Goal: Feedback & Contribution: Submit feedback/report problem

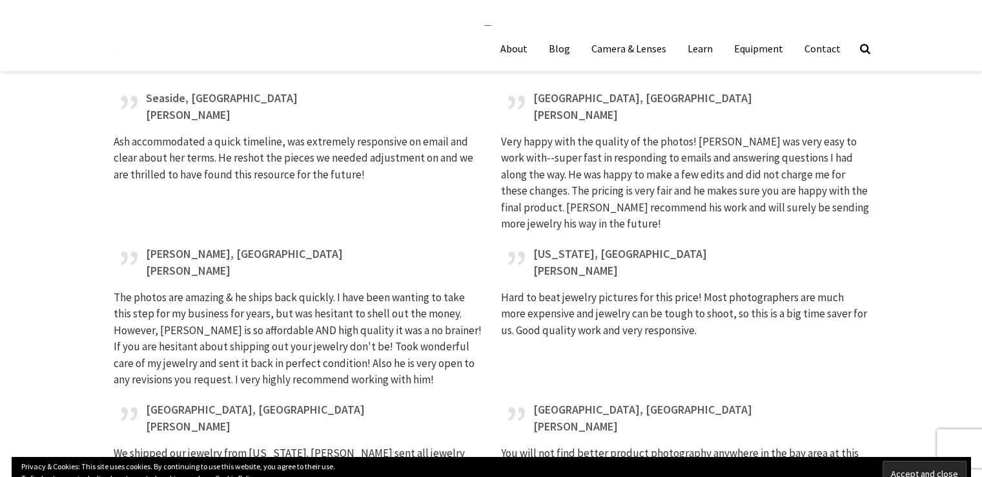
scroll to position [3812, 0]
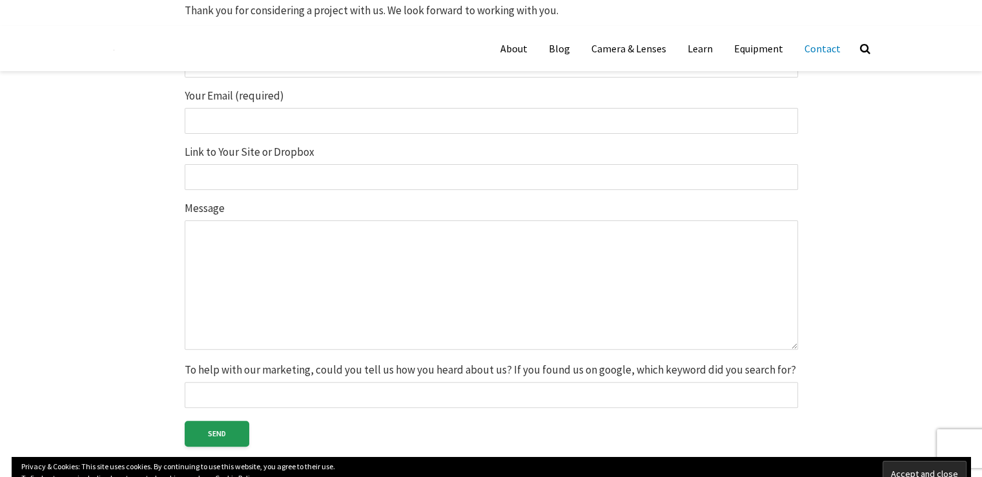
scroll to position [367, 0]
drag, startPoint x: 991, startPoint y: 118, endPoint x: 382, endPoint y: 161, distance: 611.0
click at [981, 222] on html "About Blog Camera & Lenses Learn Equipment Contact Search About Blog Camera & L…" at bounding box center [491, 386] width 982 height 1506
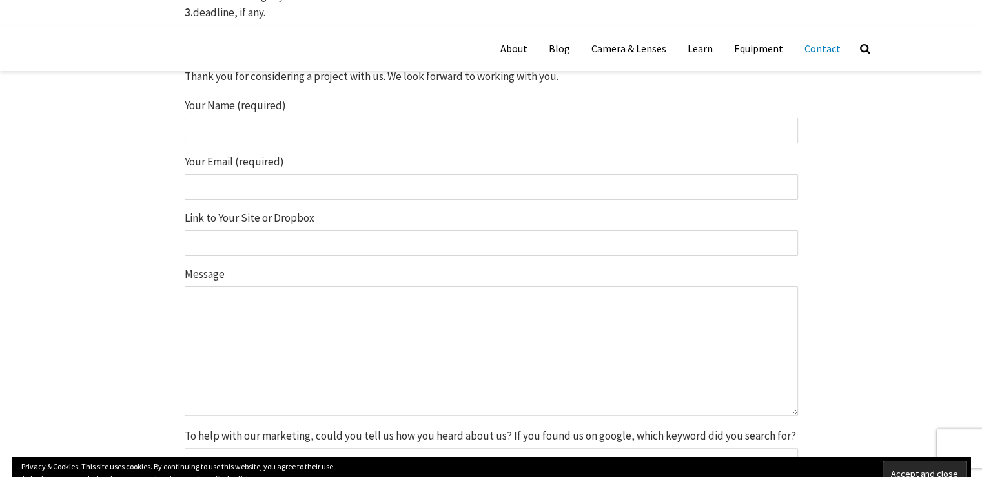
click at [327, 132] on input "Your Name (required)" at bounding box center [491, 131] width 613 height 26
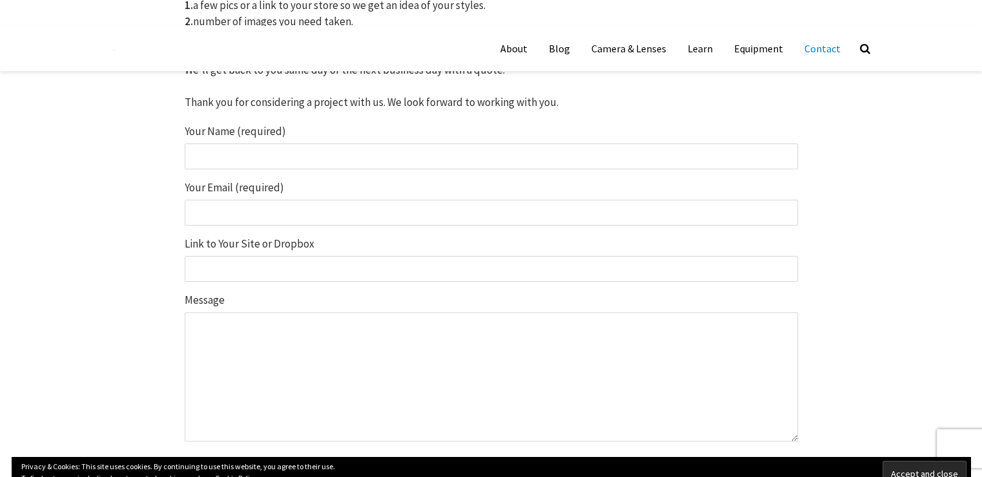
type input "hanan ali"
type input "hananjutt144@gmail.com"
drag, startPoint x: 320, startPoint y: 191, endPoint x: 138, endPoint y: 172, distance: 183.1
click at [138, 172] on div "Quick Same Day Response Tell us about your project. Questions? Please reach out…" at bounding box center [491, 218] width 710 height 773
paste input "hananalibacklink@gmail.com"
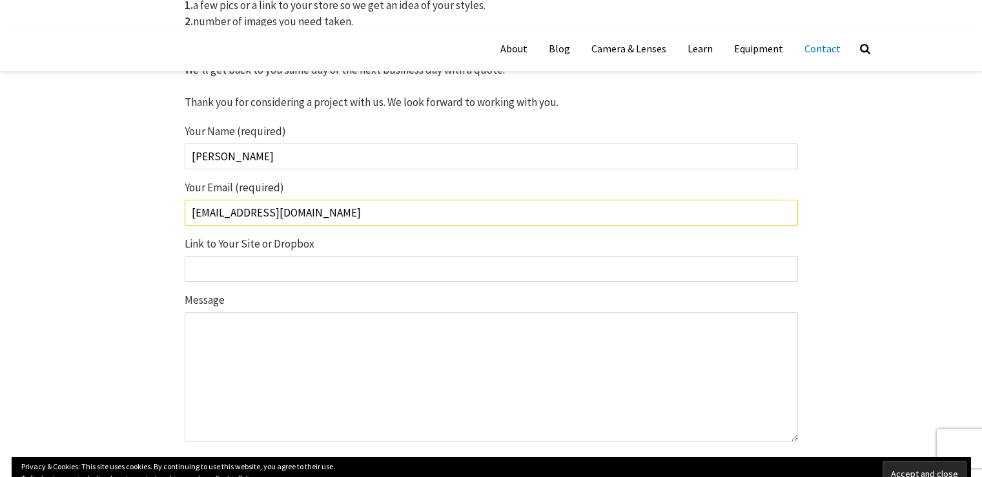
type input "hananalibacklink@gmail.com"
click at [196, 143] on input "hanan ali" at bounding box center [491, 156] width 613 height 26
click at [226, 143] on input "Hanan ali" at bounding box center [491, 156] width 613 height 26
type input "Hanan Ali"
click at [243, 256] on input "Link to Your Site or Dropbox" at bounding box center [491, 269] width 613 height 26
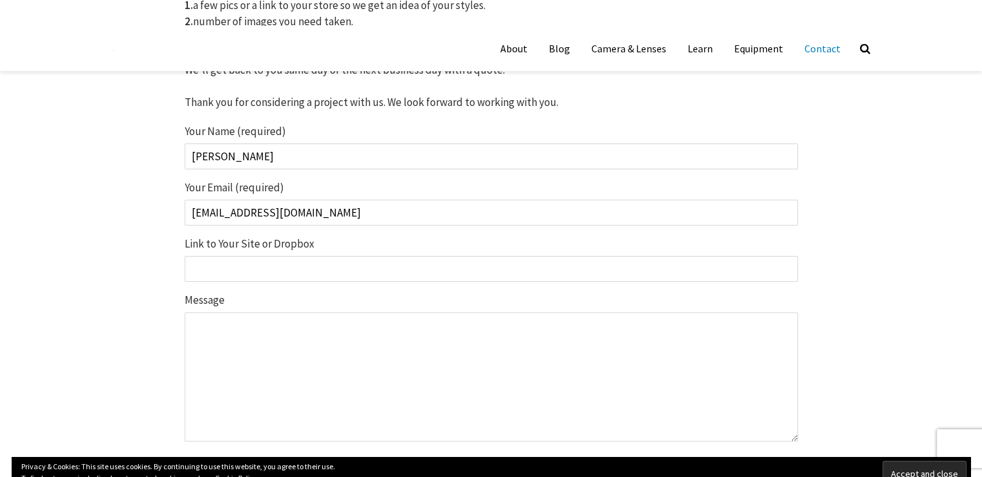
paste input "https://www.jewelryshoot.com/"
click at [278, 256] on input "Link to Your Site or Dropbox" at bounding box center [491, 269] width 613 height 26
type input "https://www.jewelryshoot.com/"
click at [378, 369] on textarea "Message" at bounding box center [491, 376] width 613 height 129
paste textarea "Greetings! I hope you are well. I need a guest post on your site = 1} Please te…"
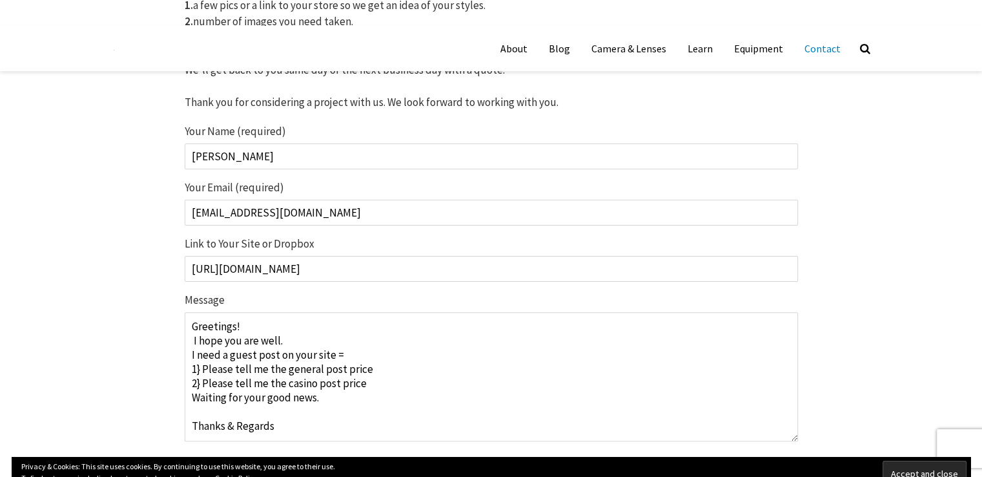
drag, startPoint x: 359, startPoint y: 248, endPoint x: 0, endPoint y: 269, distance: 359.6
click at [390, 326] on textarea "Greetings! I hope you are well. I need a guest post on your site = 1} Please te…" at bounding box center [491, 376] width 613 height 129
paste textarea "https://www.jewelryshoot.com/"
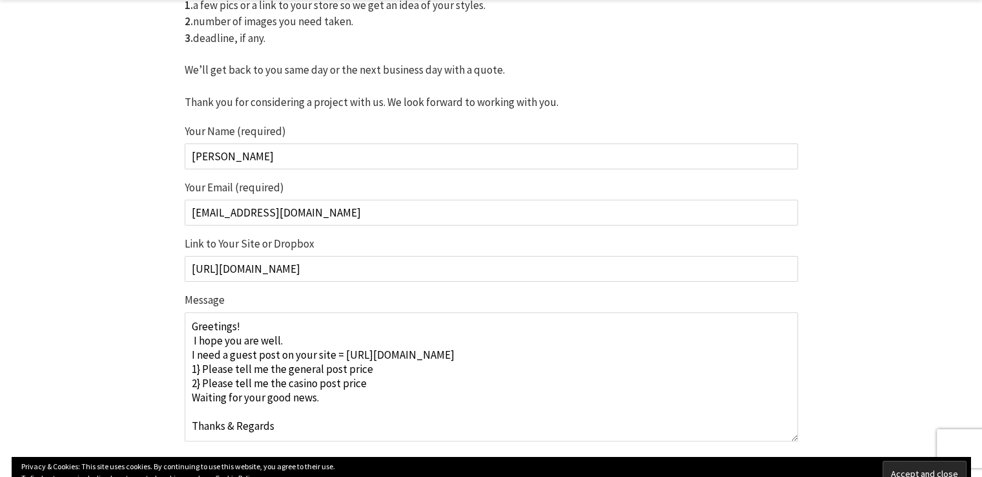
scroll to position [448, 0]
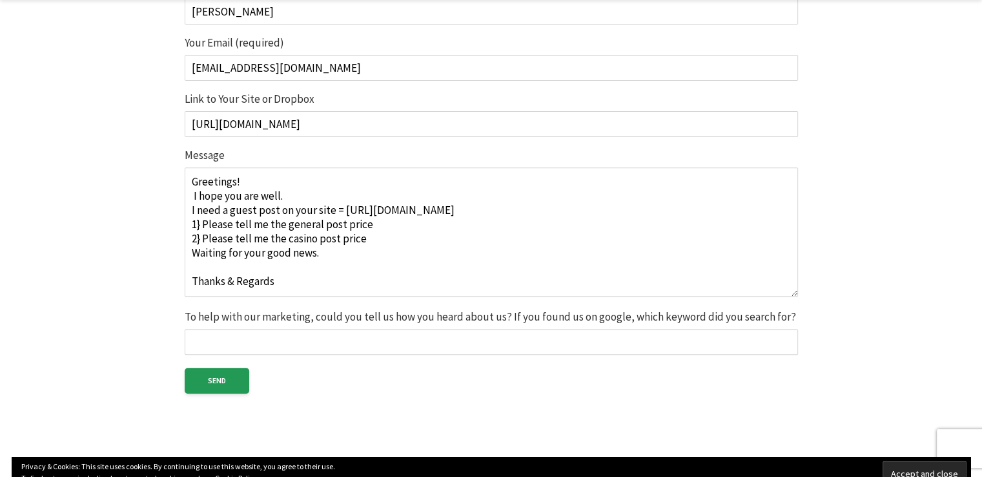
type textarea "Greetings! I hope you are well. I need a guest post on your site = https://www.…"
click at [270, 329] on input "To help with our marketing, could you tell us how you heard about us? If you fo…" at bounding box center [491, 342] width 613 height 26
type input "kk"
click at [237, 367] on input "Send" at bounding box center [217, 380] width 65 height 26
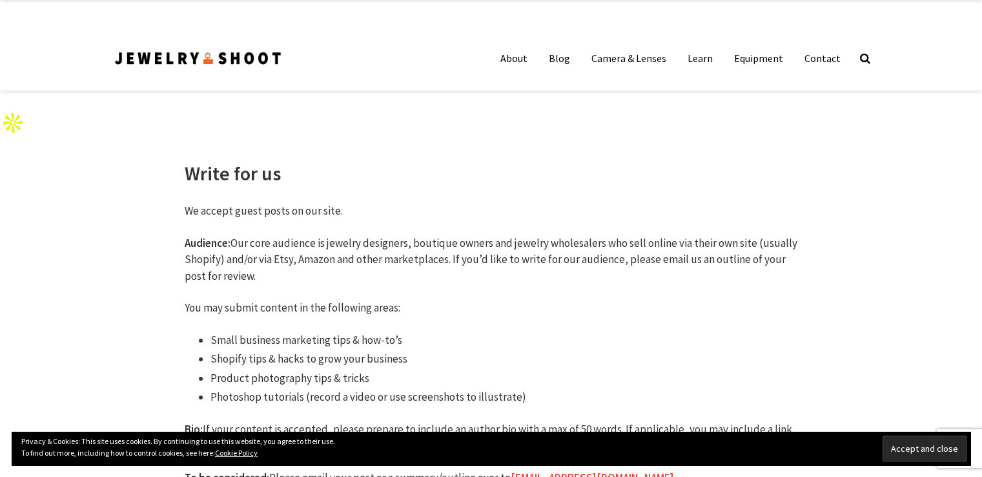
drag, startPoint x: 814, startPoint y: 66, endPoint x: 825, endPoint y: 72, distance: 12.4
click at [825, 72] on nav "About Blog Camera & Lenses Learn Equipment Contact" at bounding box center [671, 58] width 360 height 65
